Goal: Task Accomplishment & Management: Complete application form

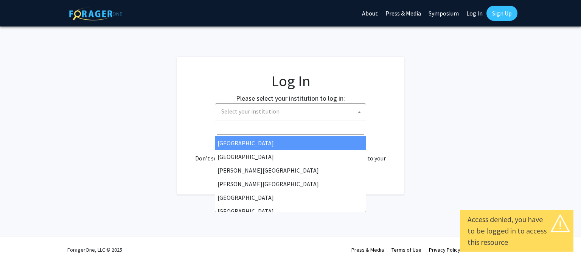
select select
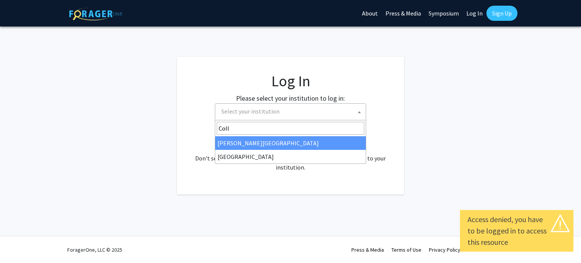
type input "Colle"
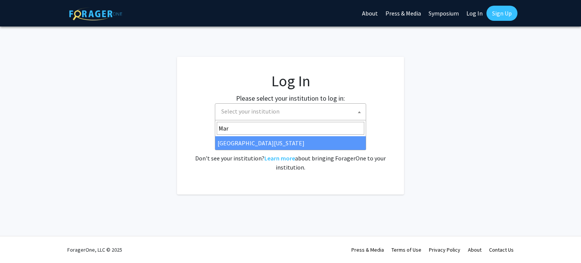
type input "Mar"
select select "31"
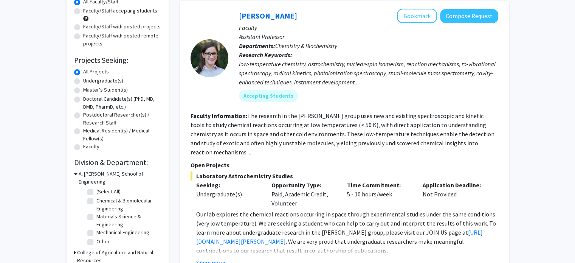
scroll to position [76, 0]
click at [83, 88] on label "Master's Student(s)" at bounding box center [105, 89] width 45 height 8
click at [83, 88] on input "Master's Student(s)" at bounding box center [85, 87] width 5 height 5
radio input "true"
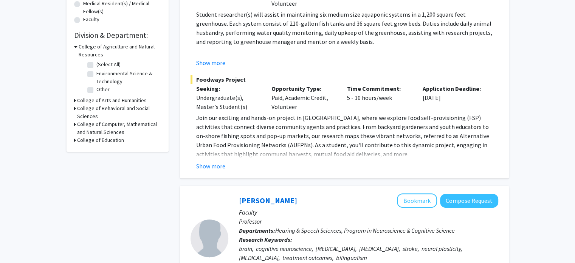
scroll to position [206, 0]
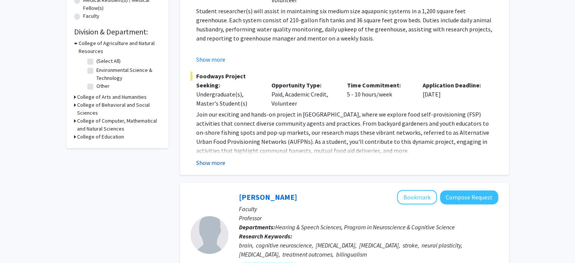
click at [214, 162] on button "Show more" at bounding box center [210, 162] width 29 height 9
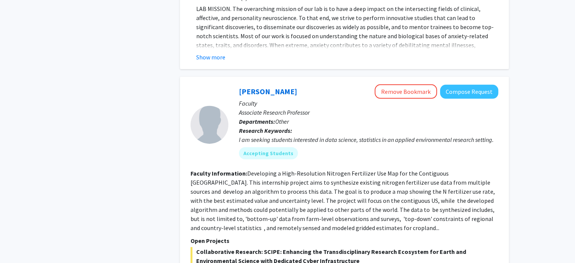
scroll to position [2406, 0]
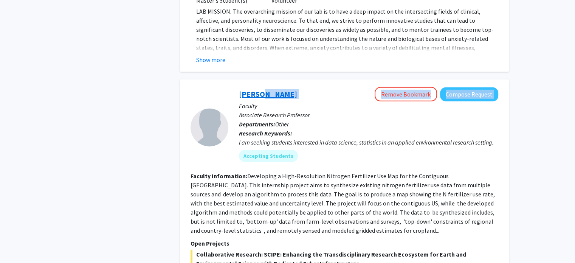
drag, startPoint x: 284, startPoint y: 51, endPoint x: 259, endPoint y: 48, distance: 24.8
click at [259, 87] on div "Dong Liang Remove Bookmark Compose Request" at bounding box center [368, 94] width 259 height 14
copy div "Liang Remove Bookmark Compose Request"
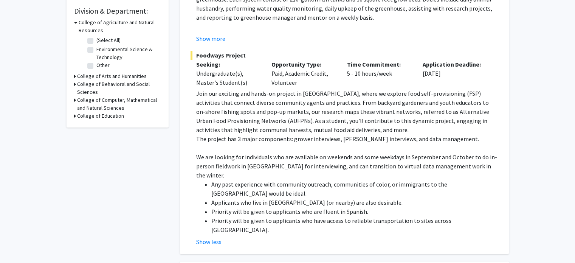
scroll to position [227, 0]
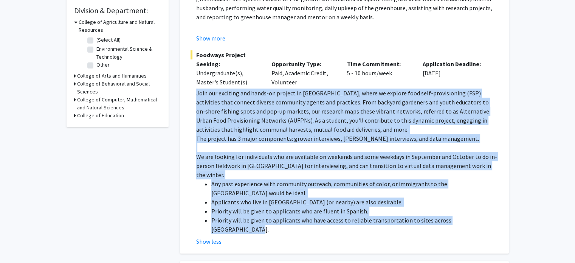
drag, startPoint x: 197, startPoint y: 92, endPoint x: 495, endPoint y: 201, distance: 316.9
click at [495, 201] on div "Join our exciting and hands-on project in Baltimore City, where we explore food…" at bounding box center [347, 160] width 302 height 145
copy div "Join our exciting and hands-on project in Baltimore City, where we explore food…"
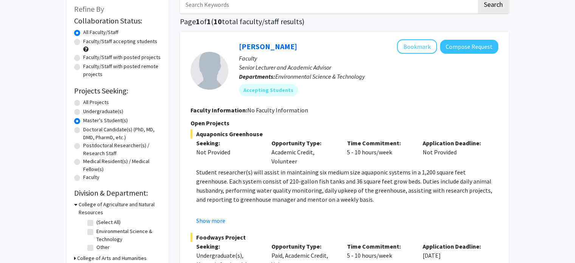
scroll to position [38, 0]
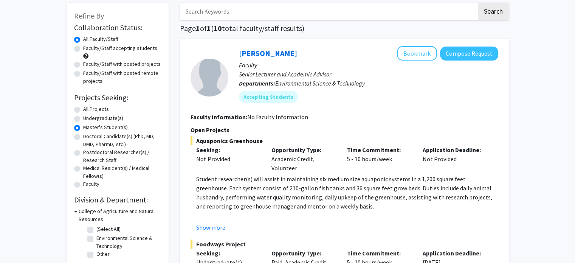
drag, startPoint x: 300, startPoint y: 51, endPoint x: 214, endPoint y: 43, distance: 85.8
click at [214, 43] on div "Jose-Luis Izursa Bookmark Compose Request Faculty Senior Lecturer and Academic …" at bounding box center [344, 241] width 329 height 404
copy section "Jose-Luis Izursa"
click at [469, 52] on button "Compose Request" at bounding box center [469, 54] width 58 height 14
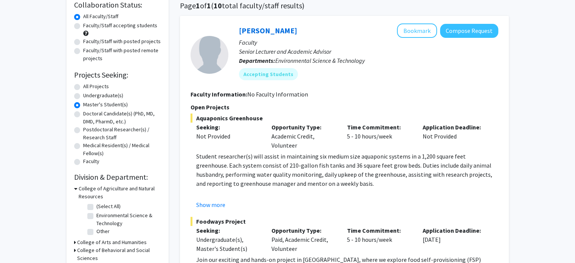
scroll to position [38, 0]
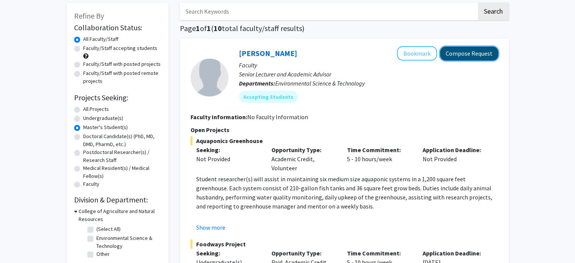
click at [467, 57] on button "Compose Request" at bounding box center [469, 54] width 58 height 14
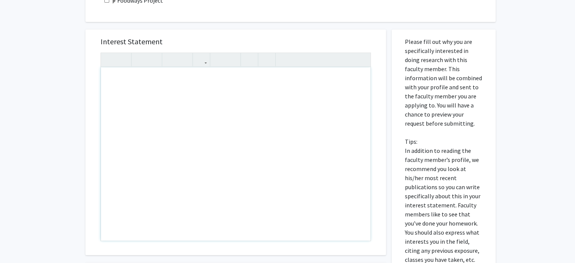
scroll to position [76, 0]
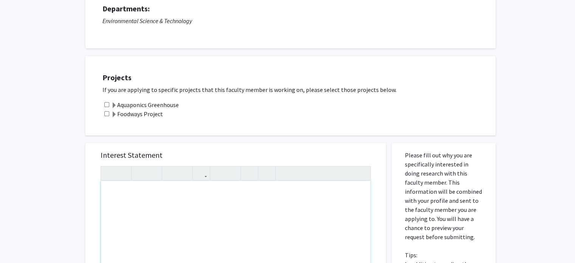
click at [120, 200] on div "Note to users with screen readers: Please press Alt+0 or Option+0 to deactivate…" at bounding box center [236, 267] width 270 height 173
paste div "Note to users with screen readers: Please press Alt+0 or Option+0 to deactivate…"
type textarea "<p>Assistantship Application – Food Self-Provisioning Project</p>"
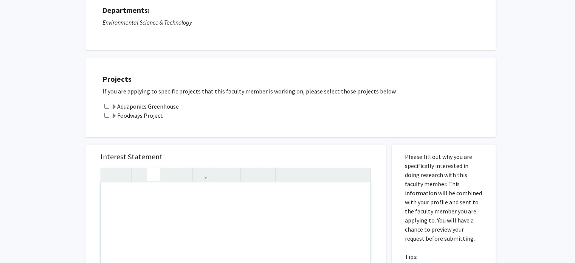
scroll to position [0, 0]
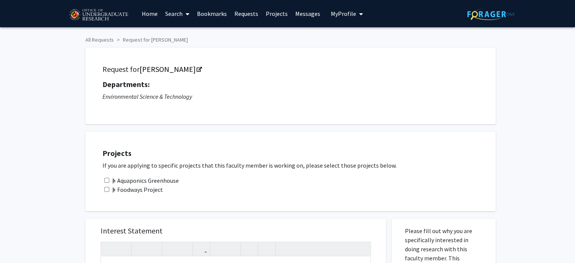
click at [132, 189] on label "Foodways Project" at bounding box center [137, 189] width 52 height 9
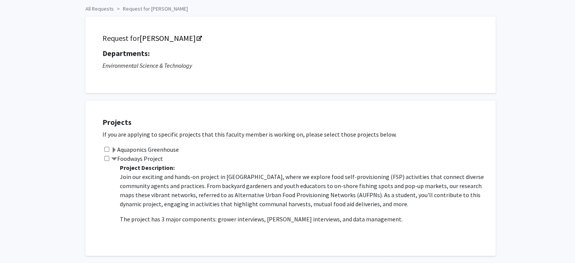
scroll to position [113, 0]
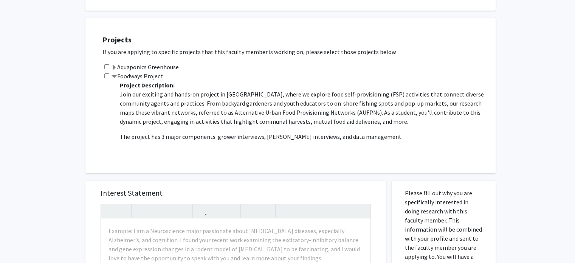
click at [104, 75] on input "checkbox" at bounding box center [106, 75] width 5 height 5
checkbox input "true"
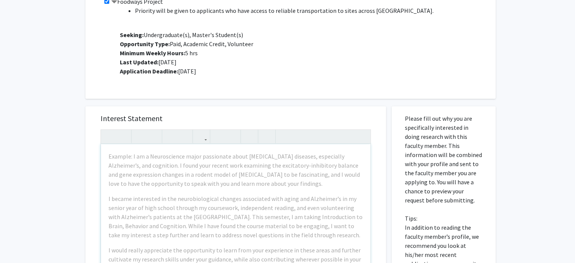
scroll to position [189, 0]
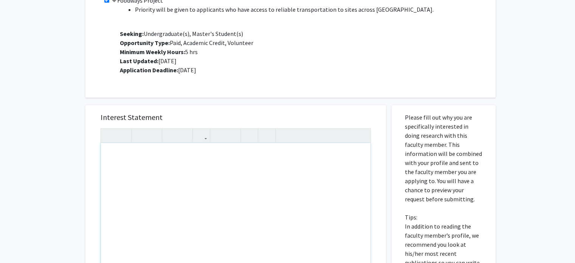
click at [163, 166] on div "Note to users with screen readers: Please press Alt+0 or Option+0 to deactivate…" at bounding box center [236, 229] width 270 height 173
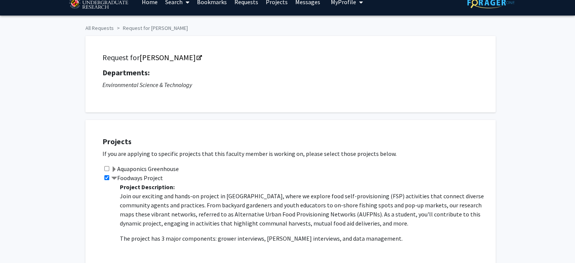
scroll to position [0, 0]
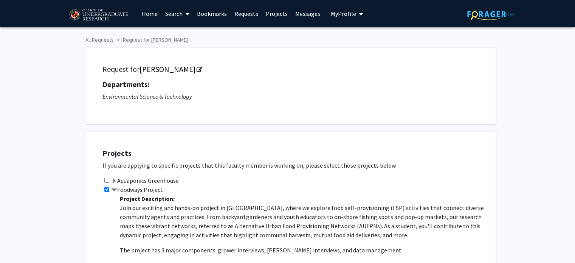
drag, startPoint x: 188, startPoint y: 40, endPoint x: 147, endPoint y: 39, distance: 40.9
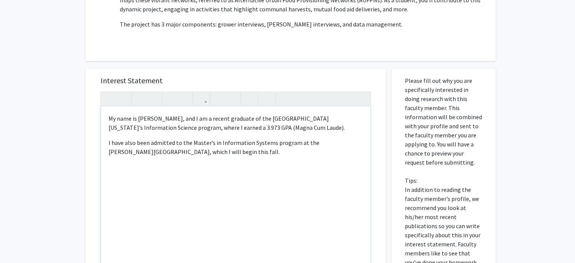
scroll to position [227, 0]
click at [107, 115] on div "My name is Dabeluchukwu Okigbo, and I am a recent graduate of the University of…" at bounding box center [236, 191] width 270 height 173
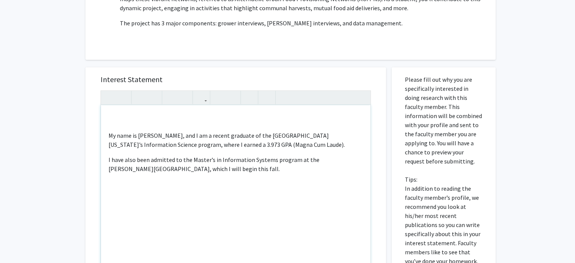
click at [107, 116] on div "My name is Dabeluchukwu Okigbo, and I am a recent graduate of the University of…" at bounding box center [236, 191] width 270 height 173
click at [219, 190] on div "Dear Dr.Izursa My name is Dabeluchukwu Okigbo, and I am a recent graduate of th…" at bounding box center [236, 191] width 270 height 173
click at [291, 179] on div "Dear Dr.Izursa My name is Dabeluchukwu Okigbo, and I am a recent graduate of th…" at bounding box center [236, 191] width 270 height 173
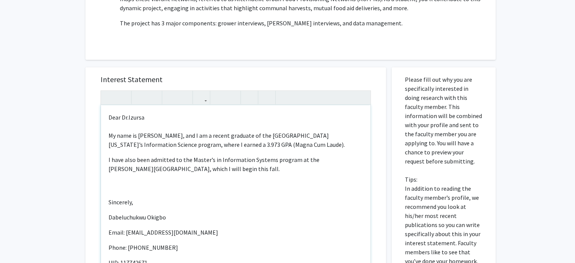
scroll to position [2, 0]
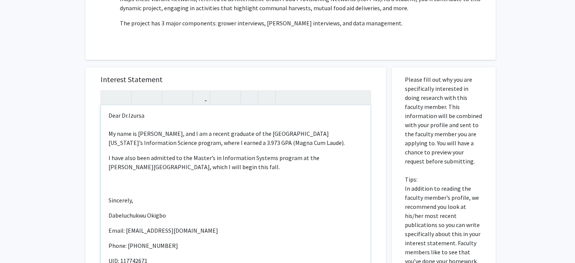
click at [169, 182] on div "Dear Dr.Izursa My name is Dabeluchukwu Okigbo, and I am a recent graduate of th…" at bounding box center [236, 191] width 270 height 173
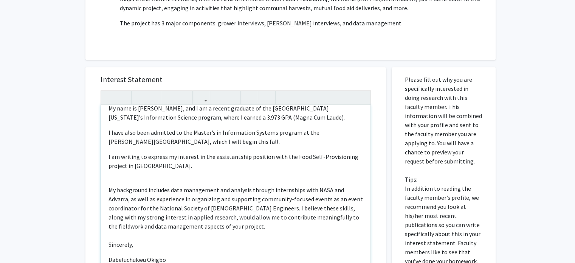
scroll to position [71, 0]
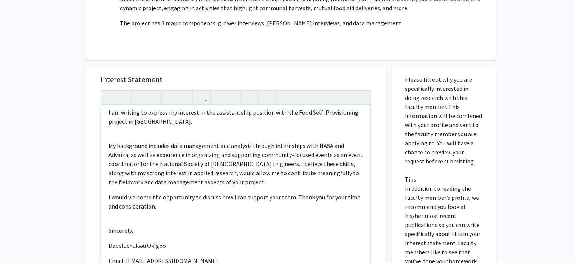
click at [123, 220] on p "Sincerely, Dabeluchukwu Okigbo Email: dokigbo@terpmail.umd.edu Phone: 240-49…" at bounding box center [236, 256] width 255 height 79
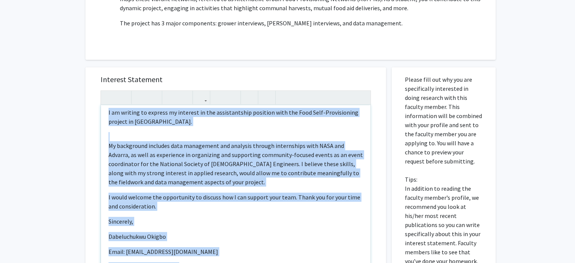
click at [133, 137] on div "Dear Dr.Izursa My name is Dabeluchukwu Okigbo, and I am a recent graduate of th…" at bounding box center [236, 191] width 270 height 173
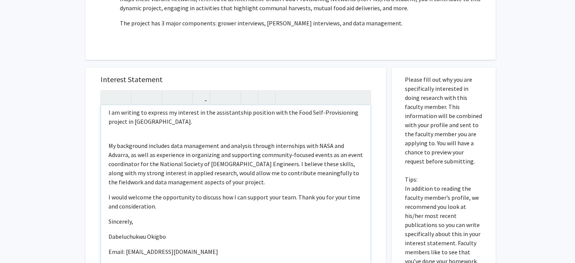
type textarea "<p>Dear Dr.Izursa<br><br>My name is Dabeluchukwu Okigbo, and I am a recent grad…"
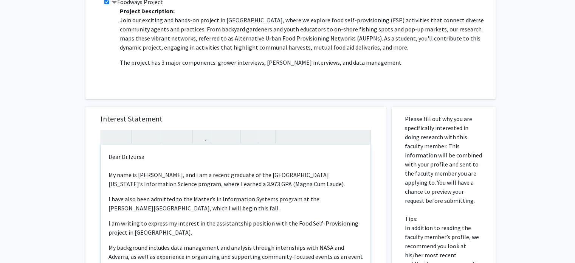
scroll to position [189, 0]
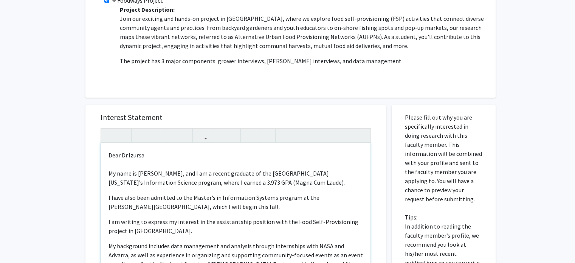
click at [175, 186] on p "Dear Dr.Izursa My name is Dabeluchukwu Okigbo, and I am a recent graduate of th…" at bounding box center [236, 169] width 255 height 36
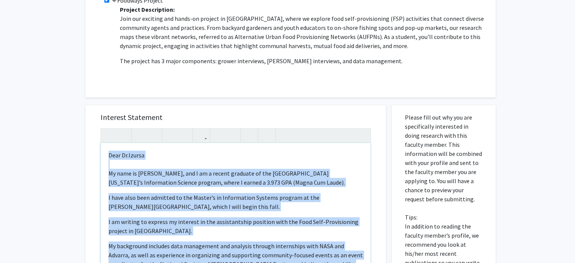
copy div "Dear Dr.Izursa My name is Dabeluchukwu Okigbo, and I am a recent graduate of th…"
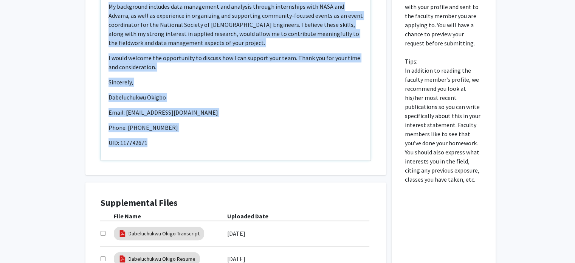
scroll to position [443, 0]
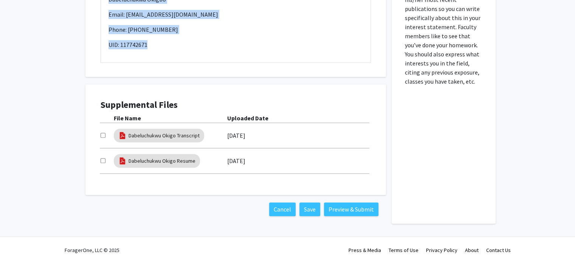
click at [101, 162] on input "checkbox" at bounding box center [103, 160] width 5 height 5
checkbox input "true"
click at [102, 134] on input "checkbox" at bounding box center [103, 135] width 5 height 5
checkbox input "true"
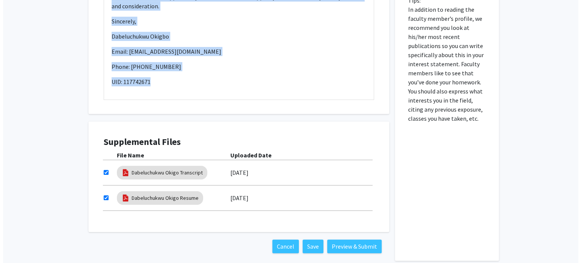
scroll to position [405, 0]
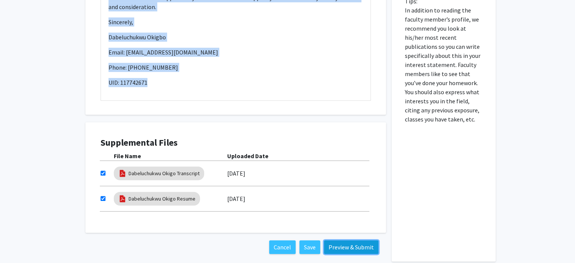
click at [349, 247] on button "Preview & Submit" at bounding box center [351, 247] width 54 height 14
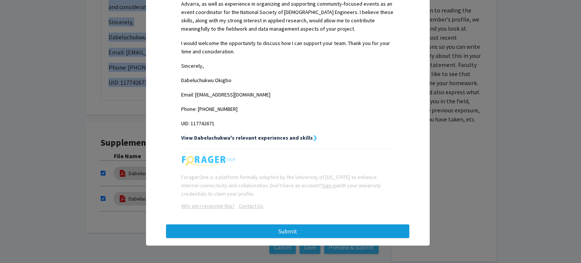
scroll to position [301, 0]
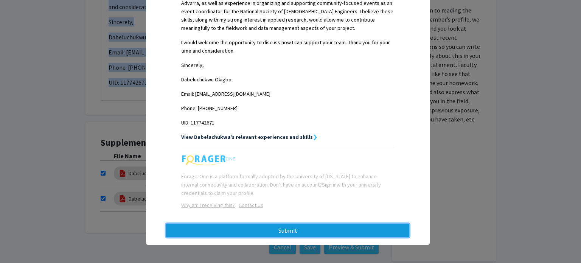
click at [286, 229] on button "Submit" at bounding box center [287, 231] width 243 height 14
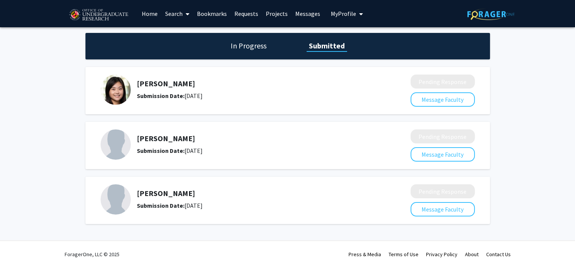
click at [359, 15] on icon "My profile dropdown to access profile and logout" at bounding box center [361, 14] width 4 height 6
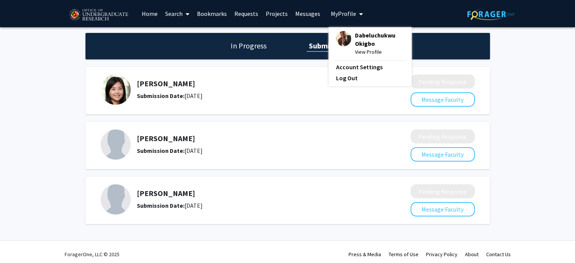
click at [365, 51] on span "View Profile" at bounding box center [379, 52] width 49 height 8
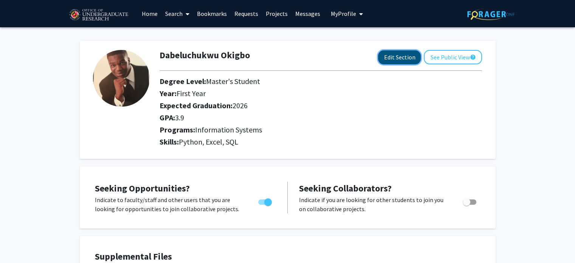
click at [397, 56] on button "Edit Section" at bounding box center [399, 57] width 43 height 14
select select "first_year"
select select "2026"
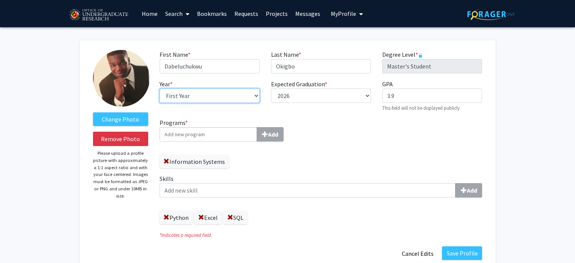
click at [236, 97] on select "--- First Year Second Year" at bounding box center [210, 95] width 100 height 14
click at [160, 88] on select "--- First Year Second Year" at bounding box center [210, 95] width 100 height 14
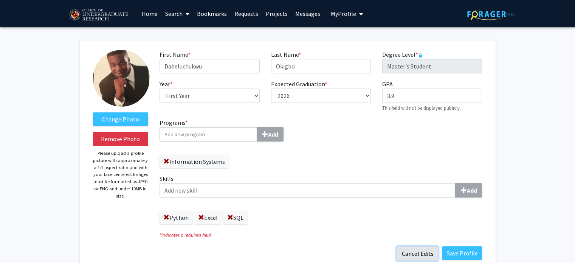
click at [422, 248] on button "Cancel Edits" at bounding box center [418, 253] width 42 height 14
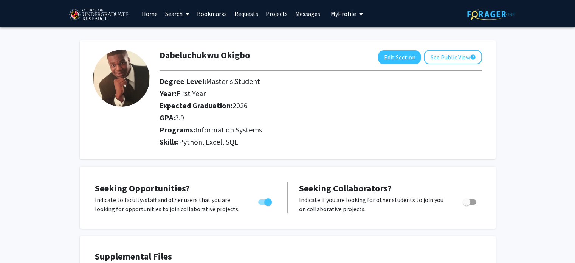
click at [171, 11] on link "Search" at bounding box center [177, 13] width 32 height 26
click at [179, 36] on span "Faculty/Staff" at bounding box center [189, 34] width 56 height 15
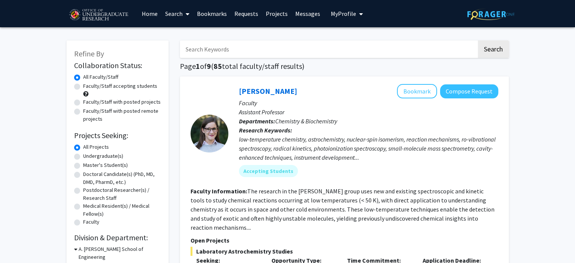
click at [257, 50] on input "Search Keywords" at bounding box center [328, 48] width 297 height 17
click at [478, 40] on button "Search" at bounding box center [493, 48] width 31 height 17
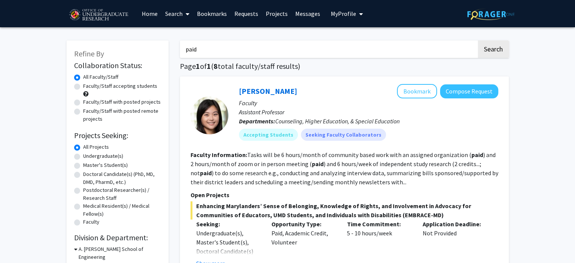
drag, startPoint x: 248, startPoint y: 54, endPoint x: 202, endPoint y: 54, distance: 45.8
click at [202, 54] on input "paid" at bounding box center [328, 48] width 297 height 17
type input "p"
click at [478, 40] on button "Search" at bounding box center [493, 48] width 31 height 17
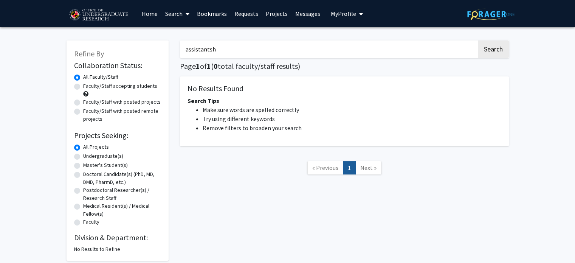
type input "assistants"
type input "paid"
click at [478, 40] on button "Search" at bounding box center [493, 48] width 31 height 17
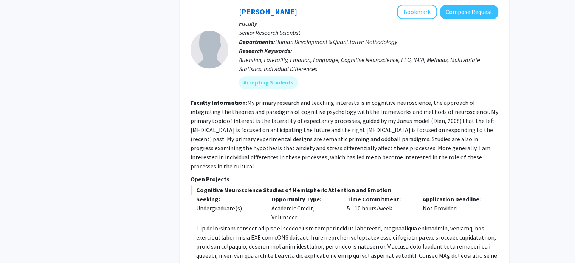
scroll to position [1021, 0]
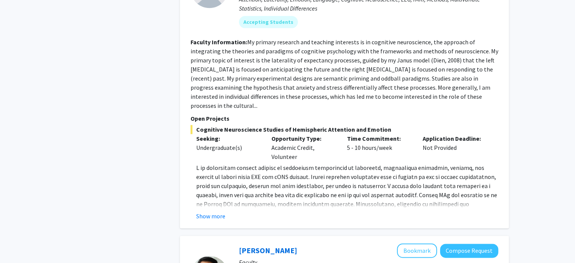
click at [196, 196] on fg-read-more "Show more" at bounding box center [345, 191] width 308 height 57
click at [202, 211] on button "Show more" at bounding box center [210, 215] width 29 height 9
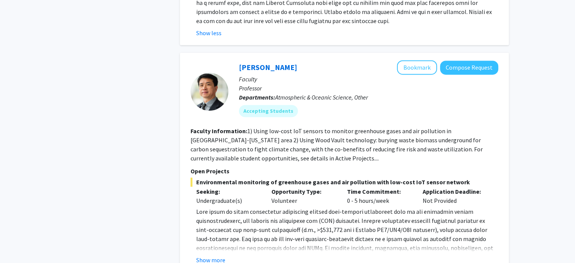
scroll to position [1374, 0]
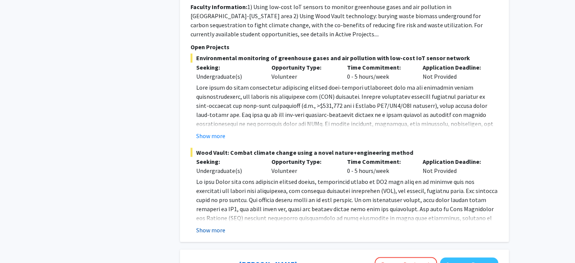
click at [215, 225] on button "Show more" at bounding box center [210, 229] width 29 height 9
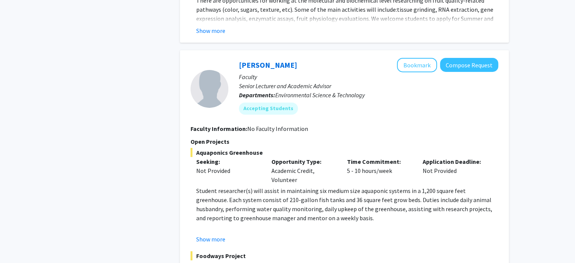
scroll to position [2608, 0]
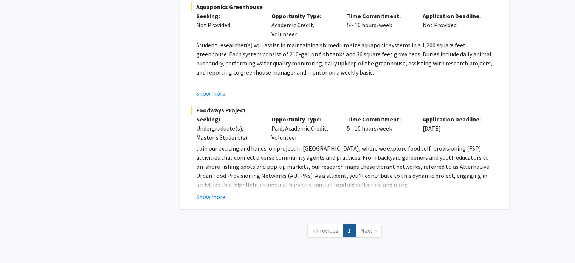
click at [262, 192] on div "Show more" at bounding box center [347, 196] width 302 height 9
click at [223, 192] on button "Show more" at bounding box center [210, 196] width 29 height 9
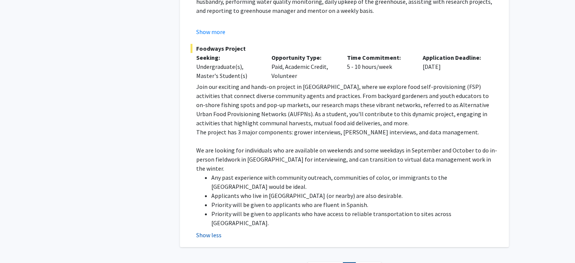
scroll to position [2681, 0]
